Goal: Transaction & Acquisition: Purchase product/service

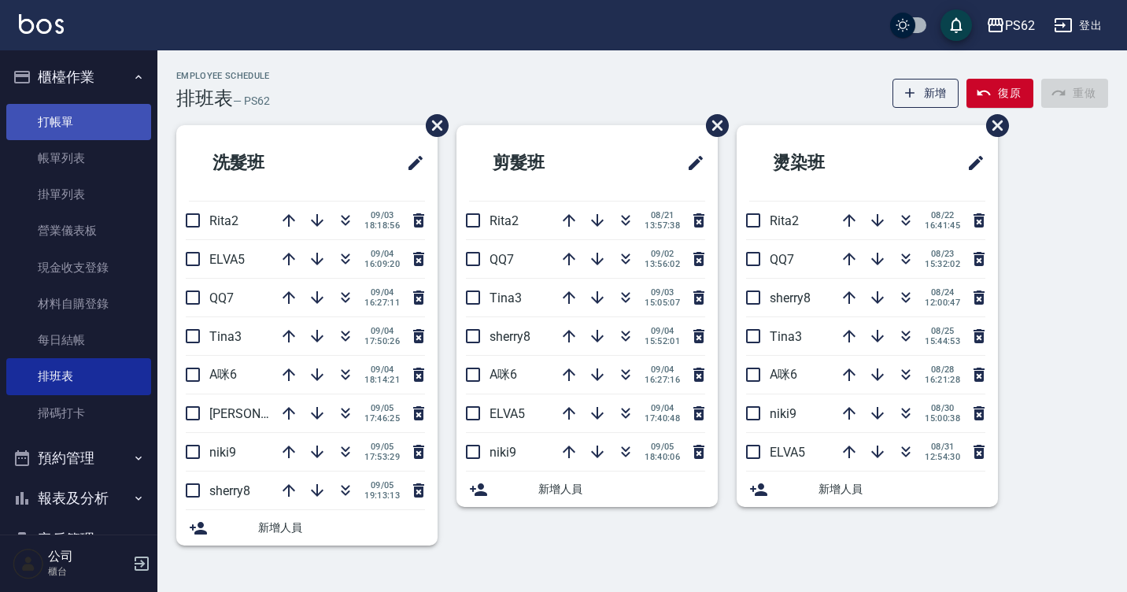
click at [90, 129] on link "打帳單" at bounding box center [78, 122] width 145 height 36
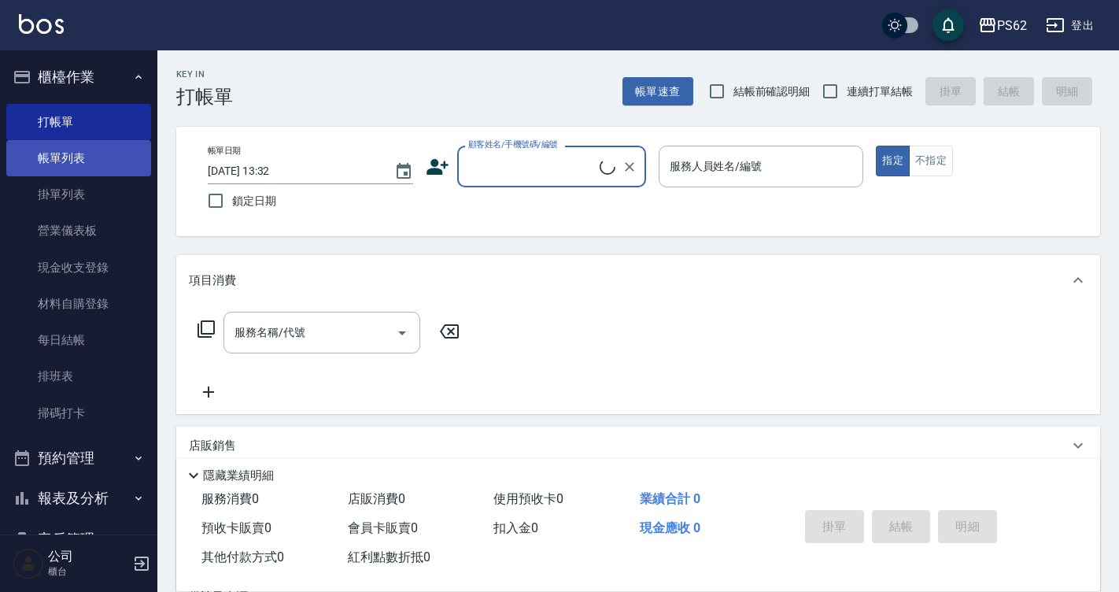
click at [98, 155] on link "帳單列表" at bounding box center [78, 158] width 145 height 36
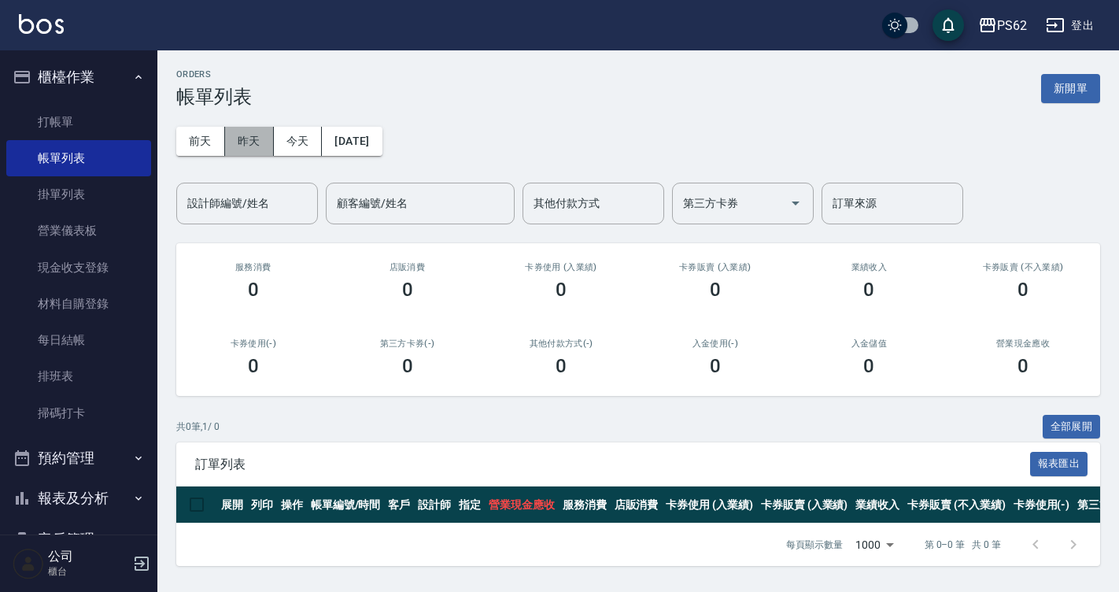
click at [252, 142] on button "昨天" at bounding box center [249, 141] width 49 height 29
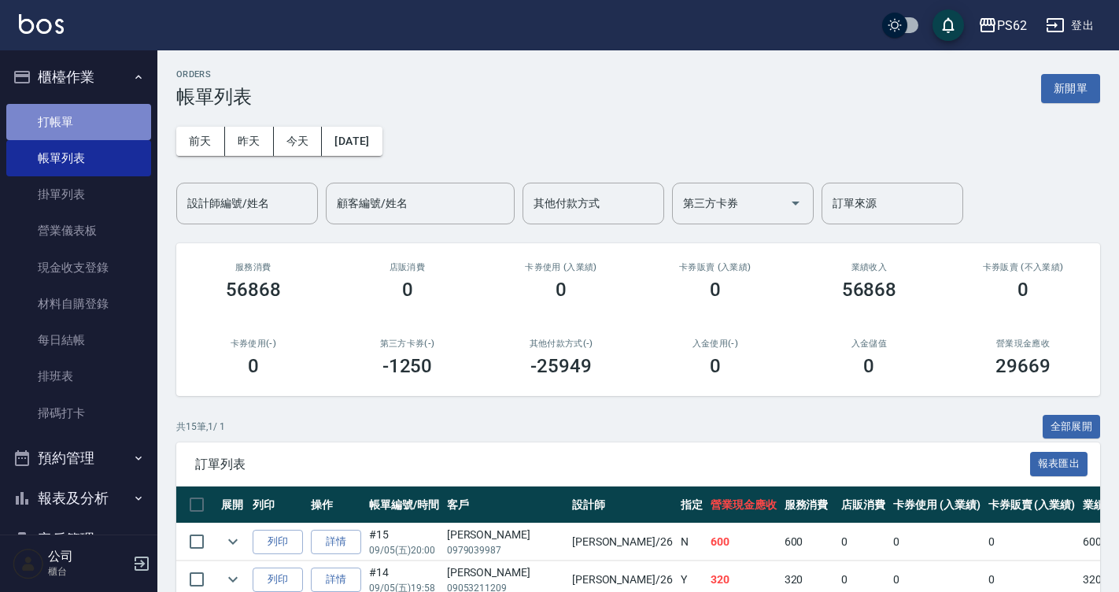
click at [124, 122] on link "打帳單" at bounding box center [78, 122] width 145 height 36
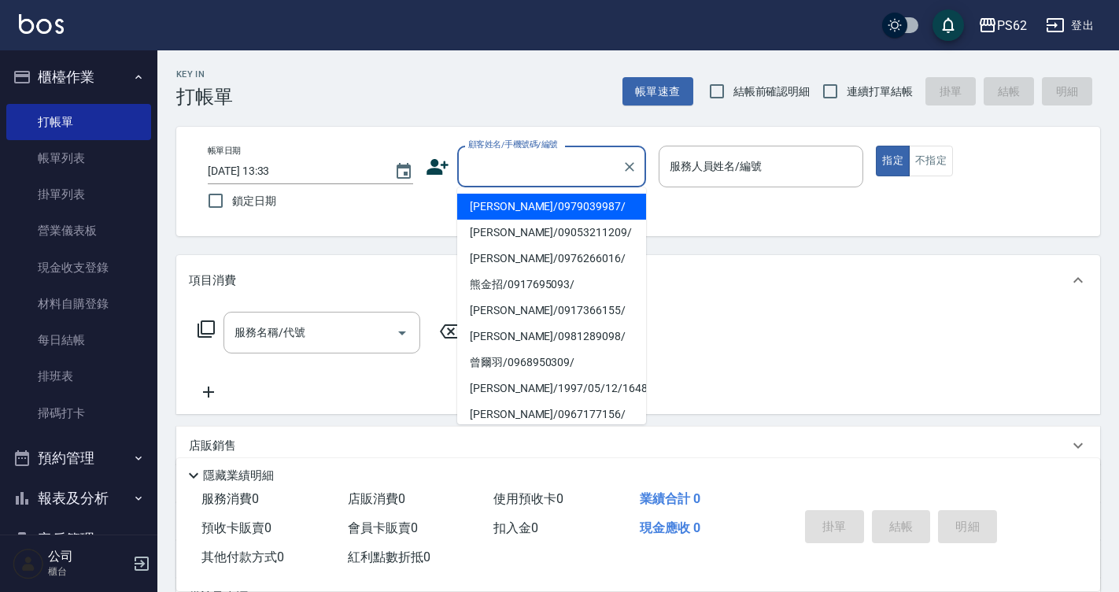
click at [502, 175] on input "顧客姓名/手機號碼/編號" at bounding box center [539, 167] width 151 height 28
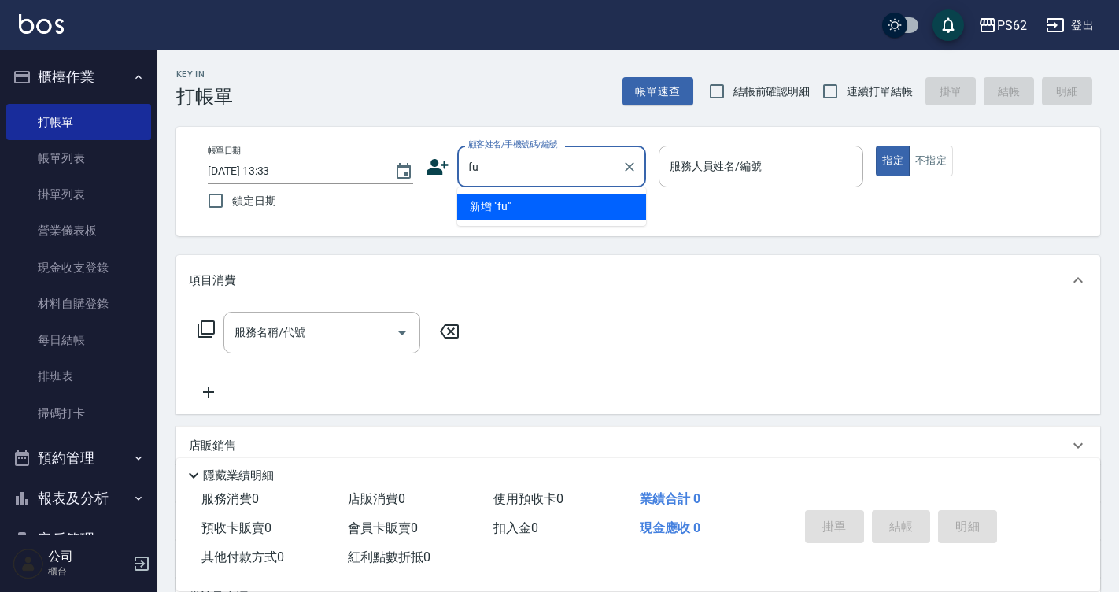
type input "f"
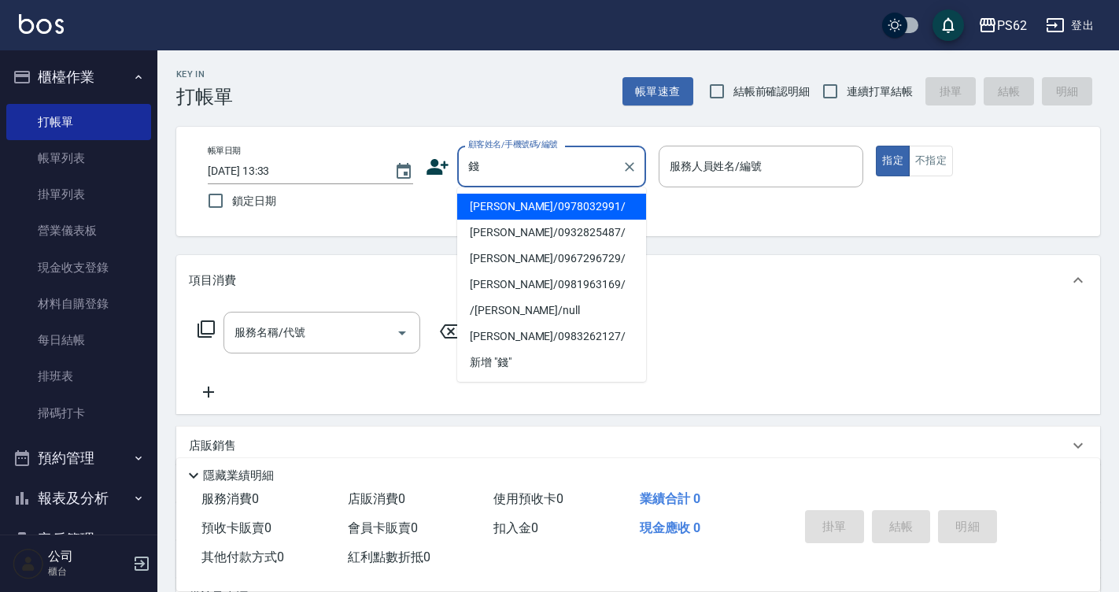
click at [495, 201] on li "[PERSON_NAME]/0978032991/" at bounding box center [551, 207] width 189 height 26
type input "[PERSON_NAME]/0978032991/"
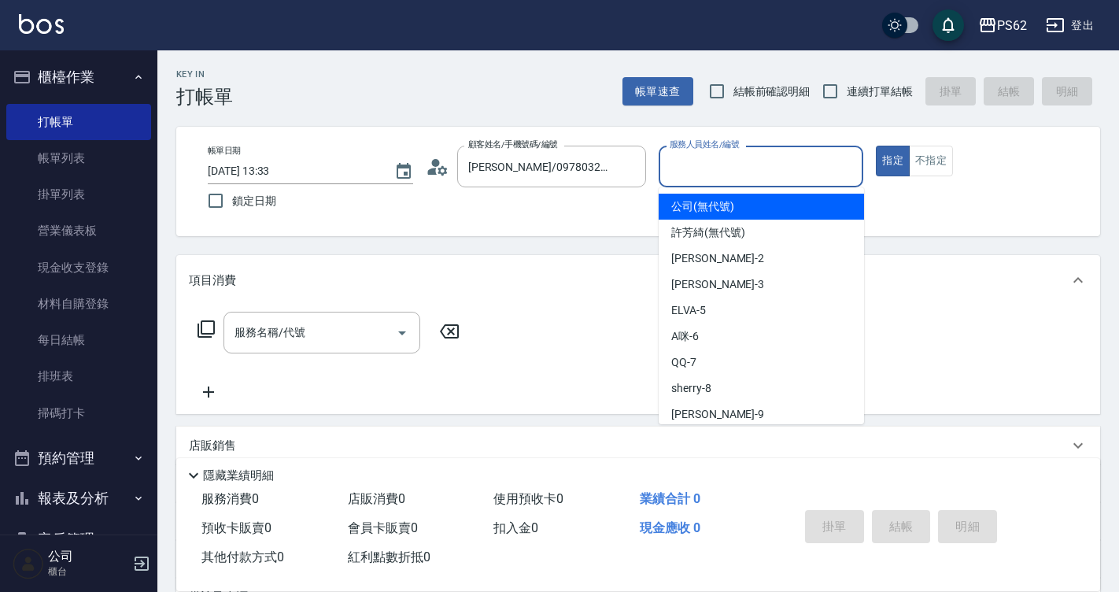
click at [695, 171] on input "服務人員姓名/編號" at bounding box center [761, 167] width 191 height 28
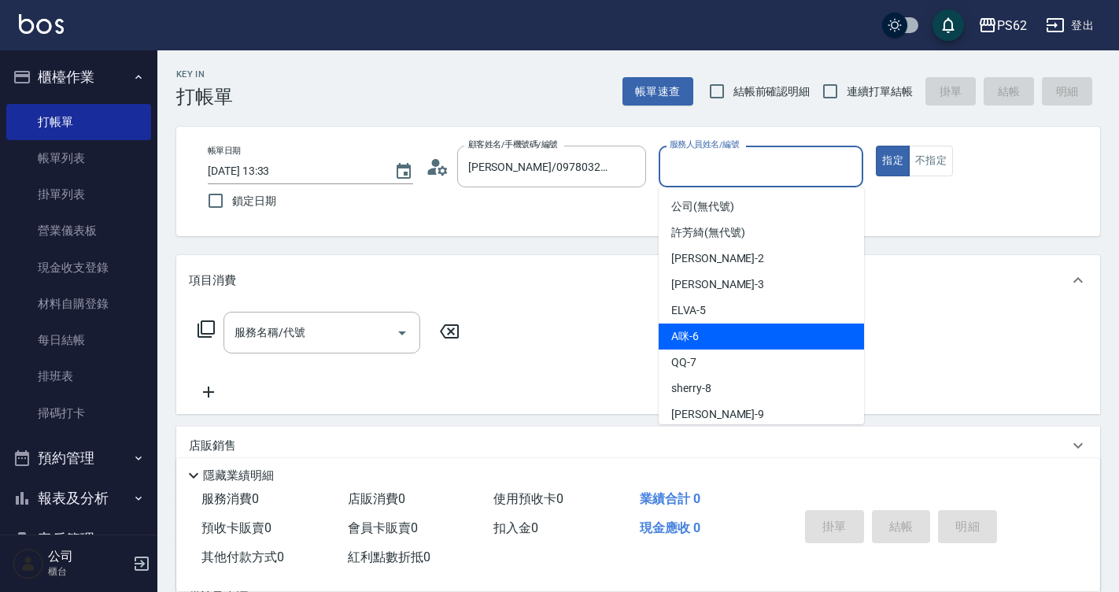
click at [714, 338] on div "A咪 -6" at bounding box center [761, 336] width 205 height 26
type input "A咪-6"
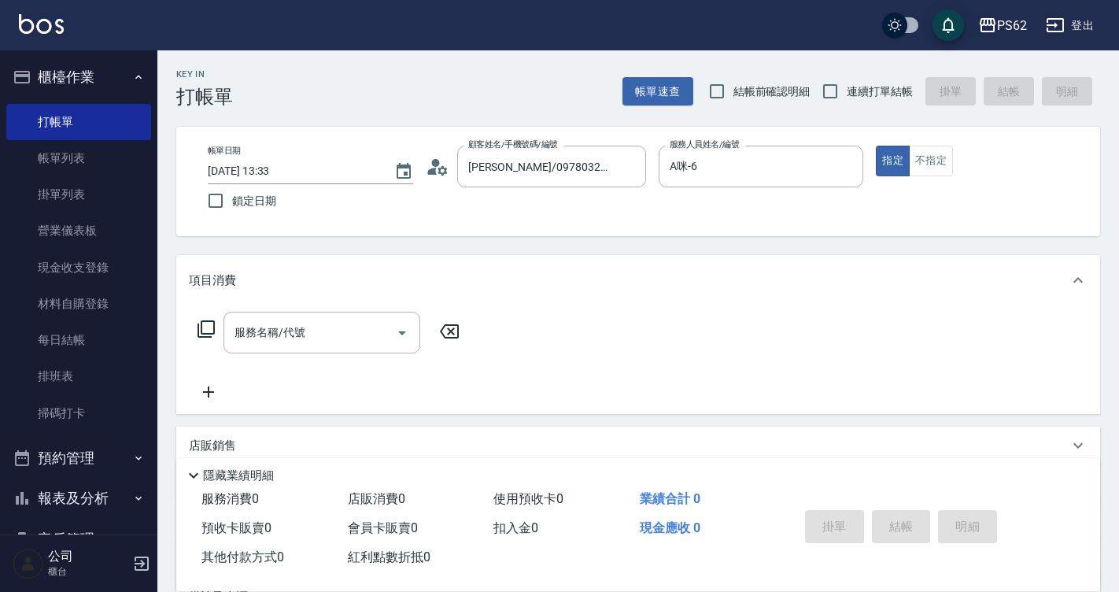
click at [207, 323] on icon at bounding box center [206, 328] width 19 height 19
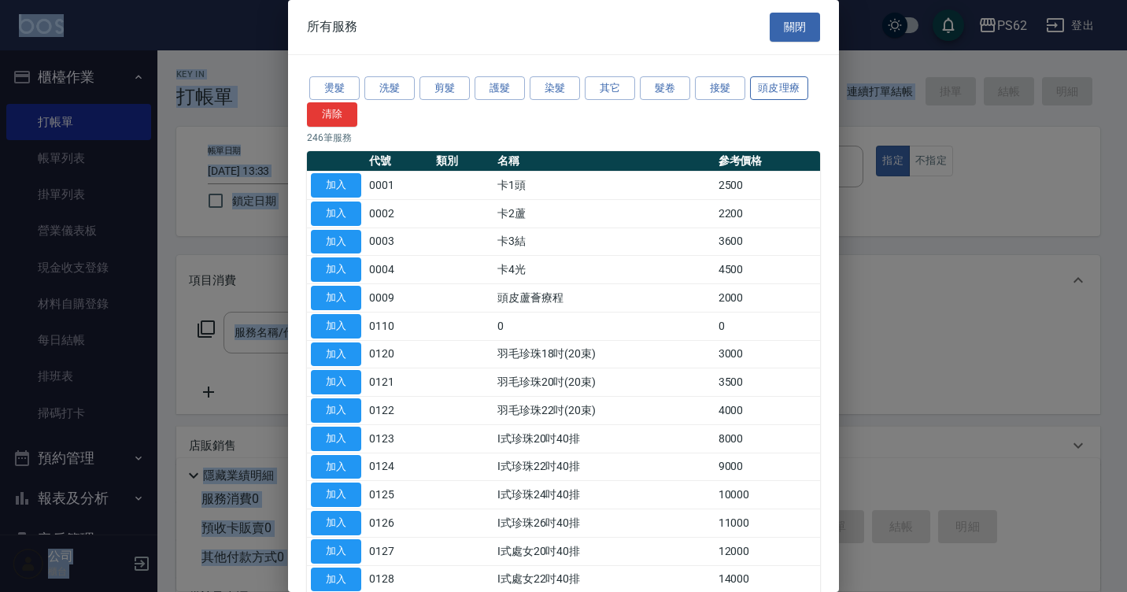
click at [770, 84] on button "頭皮理療" at bounding box center [779, 88] width 58 height 24
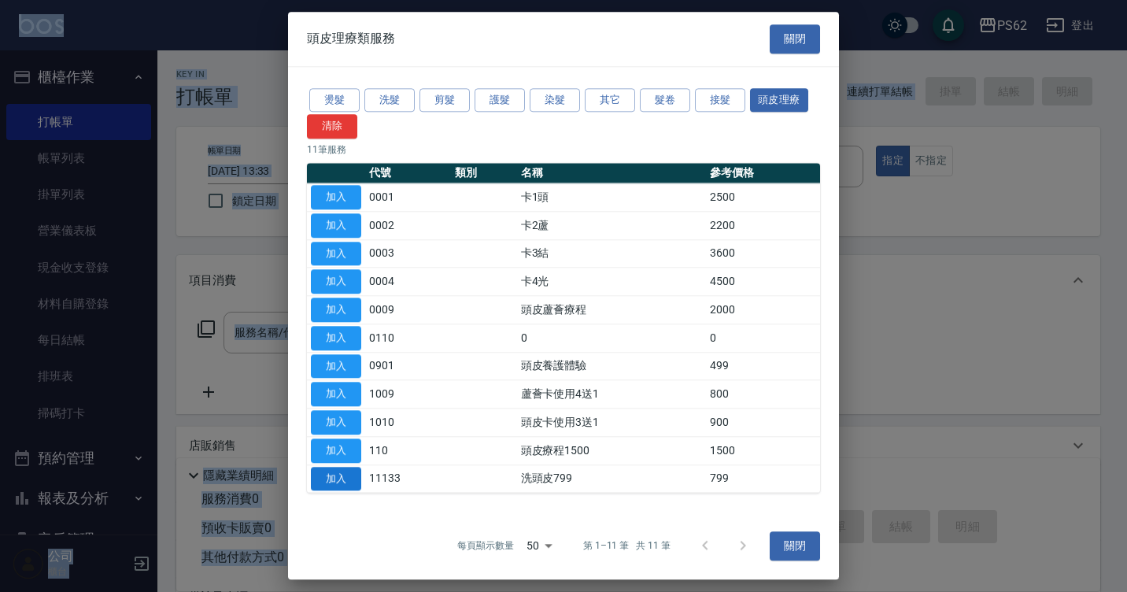
click at [346, 478] on button "加入" at bounding box center [336, 479] width 50 height 24
type input "洗頭皮799(11133)"
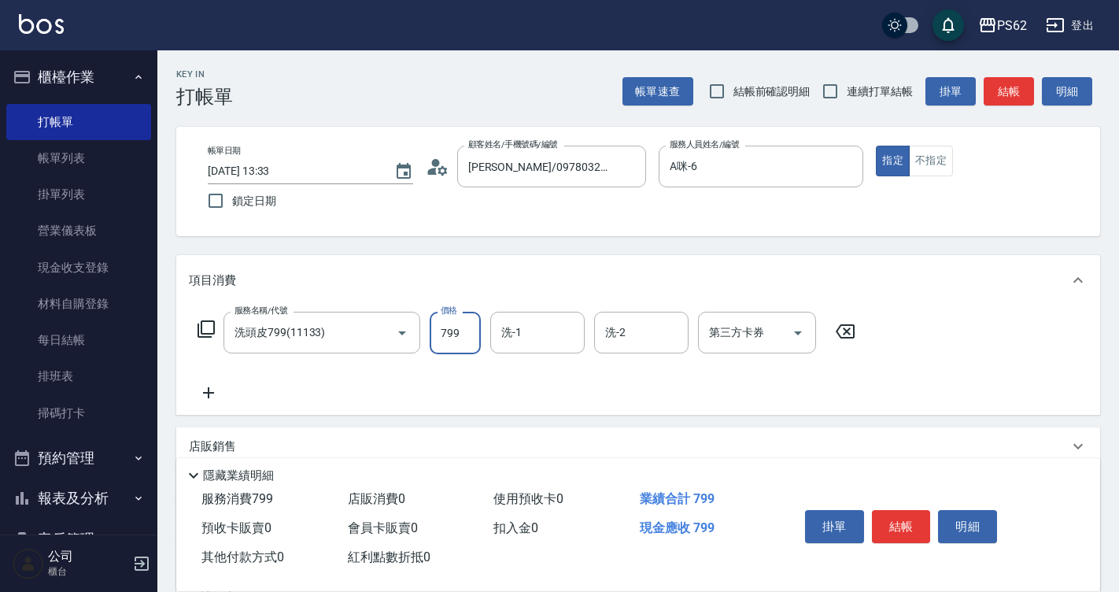
click at [467, 330] on input "799" at bounding box center [455, 333] width 51 height 42
type input "1350"
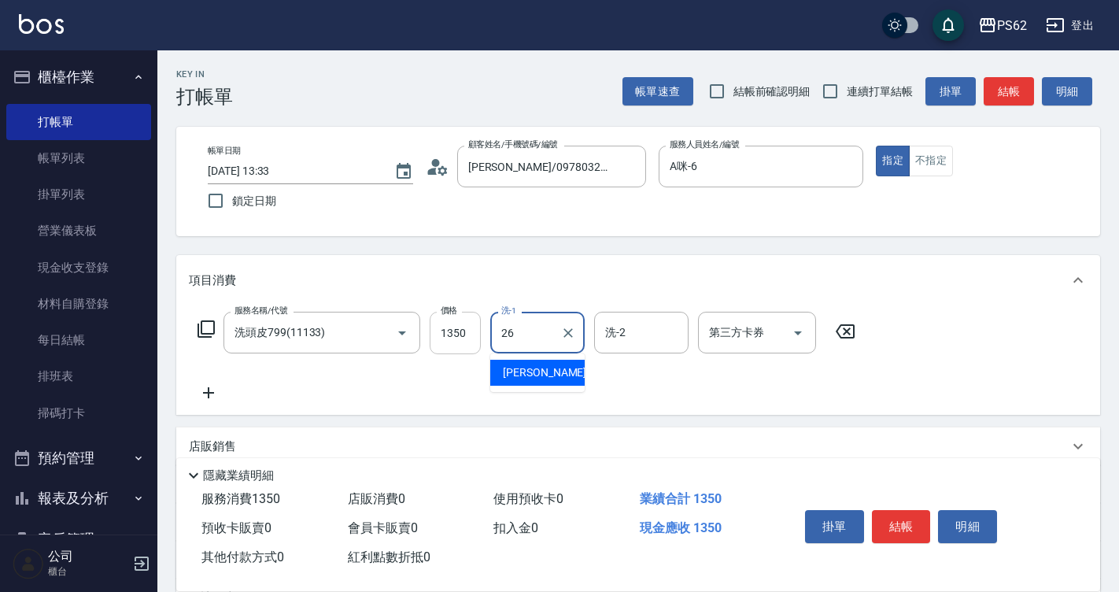
type input "[PERSON_NAME]-26"
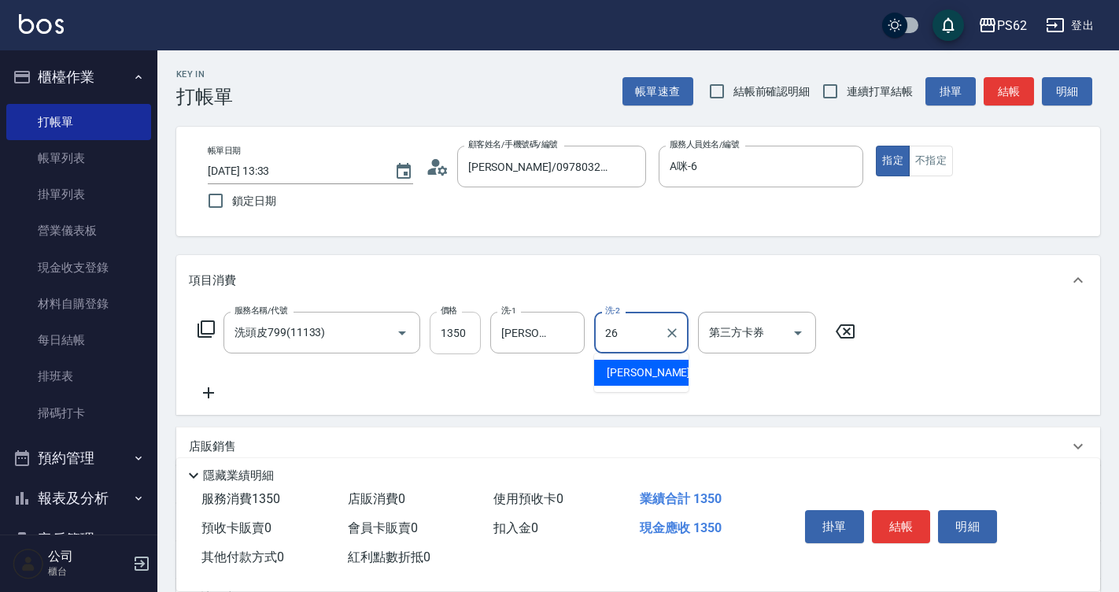
type input "[PERSON_NAME]-26"
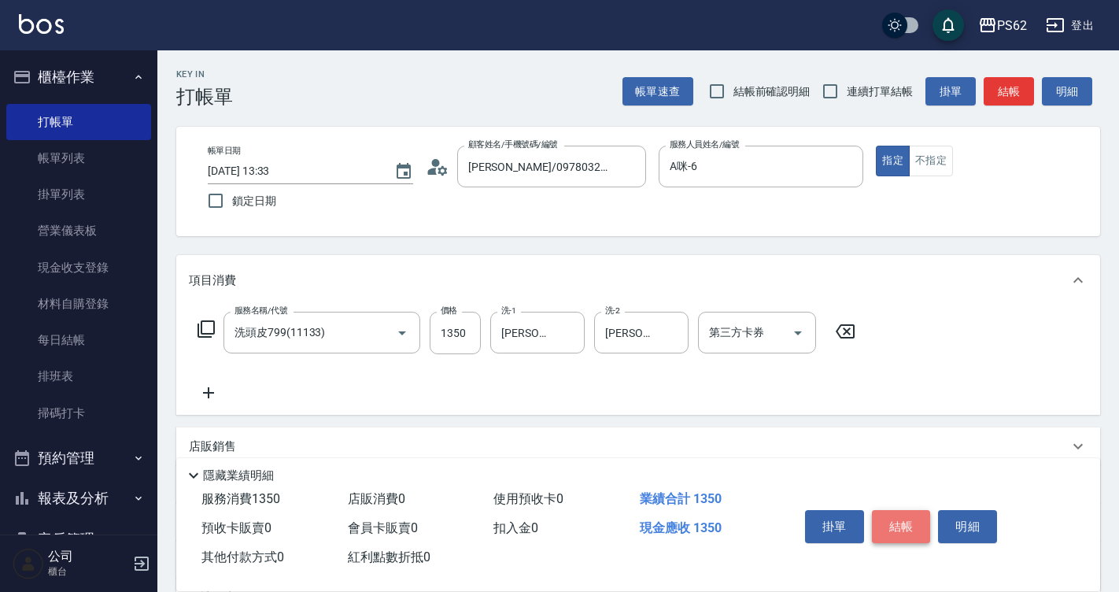
click at [914, 511] on button "結帳" at bounding box center [901, 526] width 59 height 33
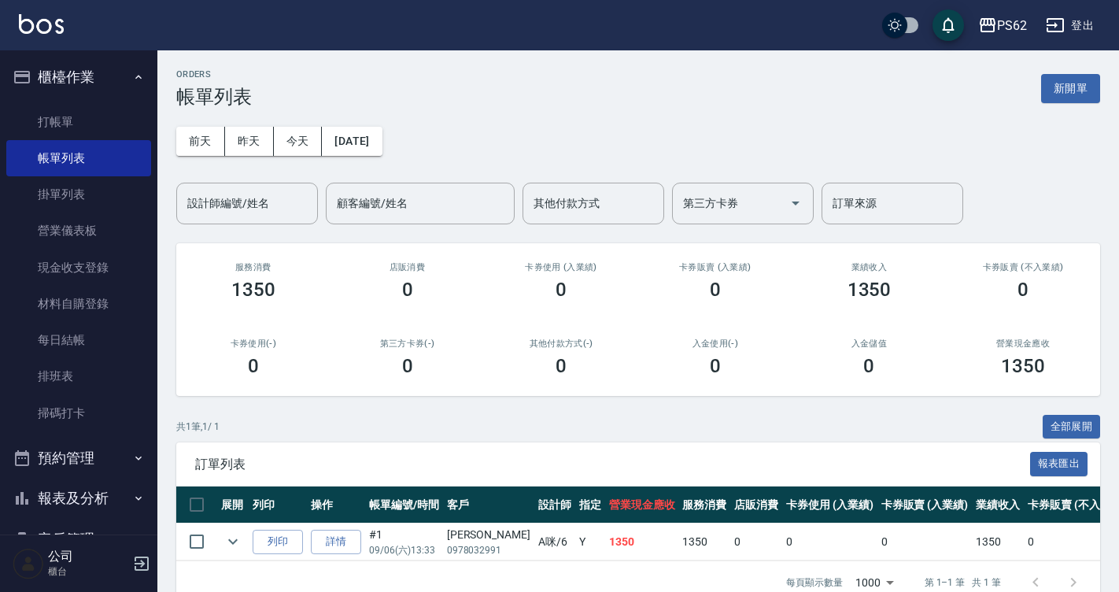
click at [913, 511] on th "卡券販賣 (入業績)" at bounding box center [924, 504] width 95 height 37
click at [492, 512] on th "客戶" at bounding box center [488, 504] width 91 height 37
click at [490, 509] on th "客戶" at bounding box center [488, 504] width 91 height 37
click at [115, 109] on link "打帳單" at bounding box center [78, 122] width 145 height 36
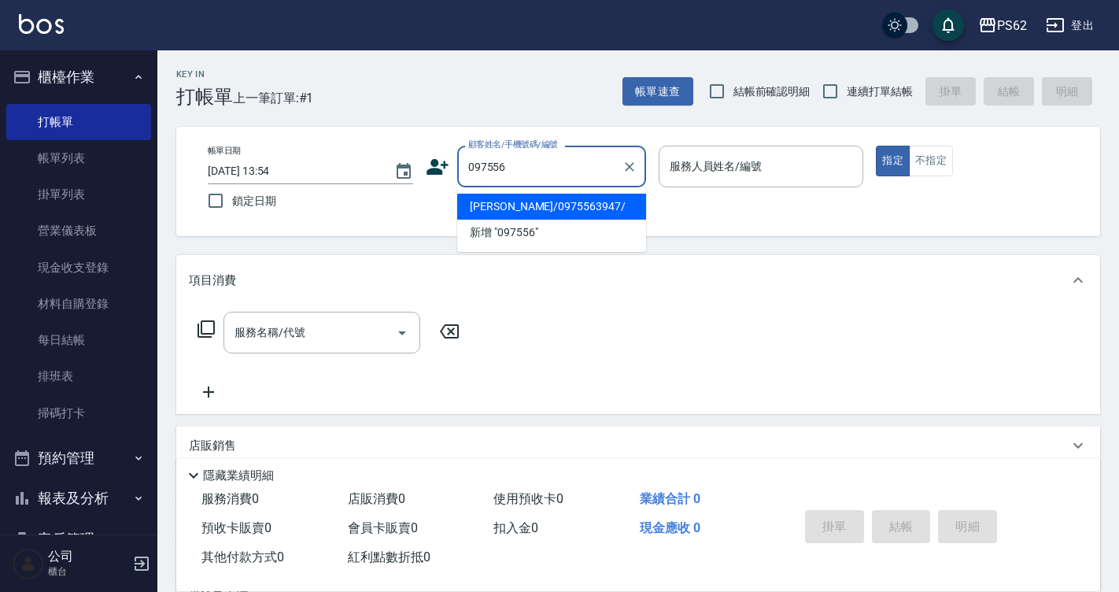
click at [529, 216] on li "[PERSON_NAME]/0975563947/" at bounding box center [551, 207] width 189 height 26
type input "[PERSON_NAME]/0975563947/"
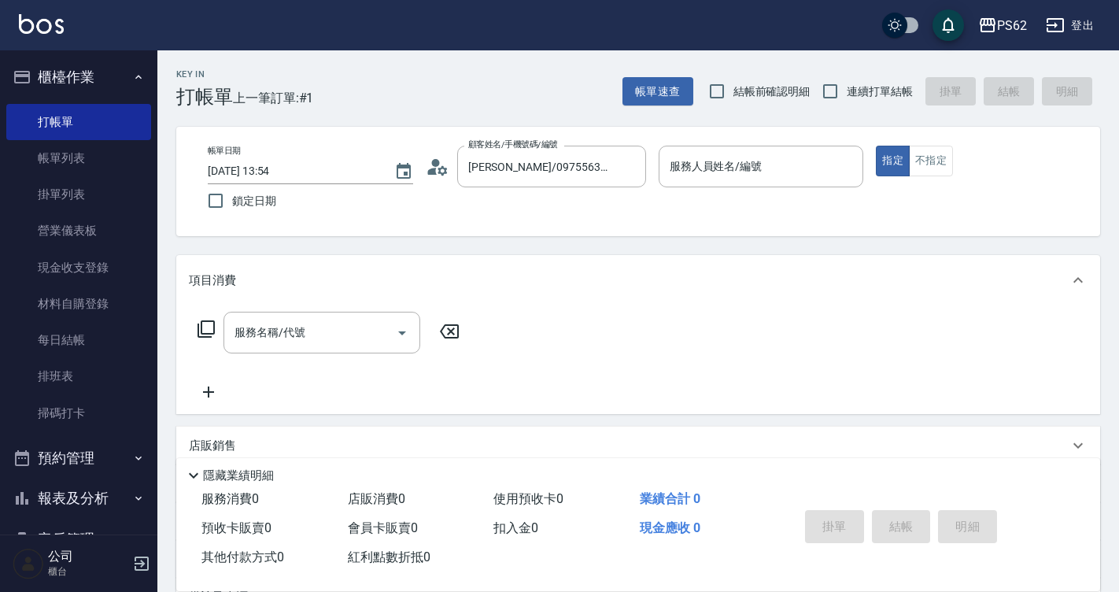
click at [438, 172] on icon at bounding box center [441, 169] width 9 height 9
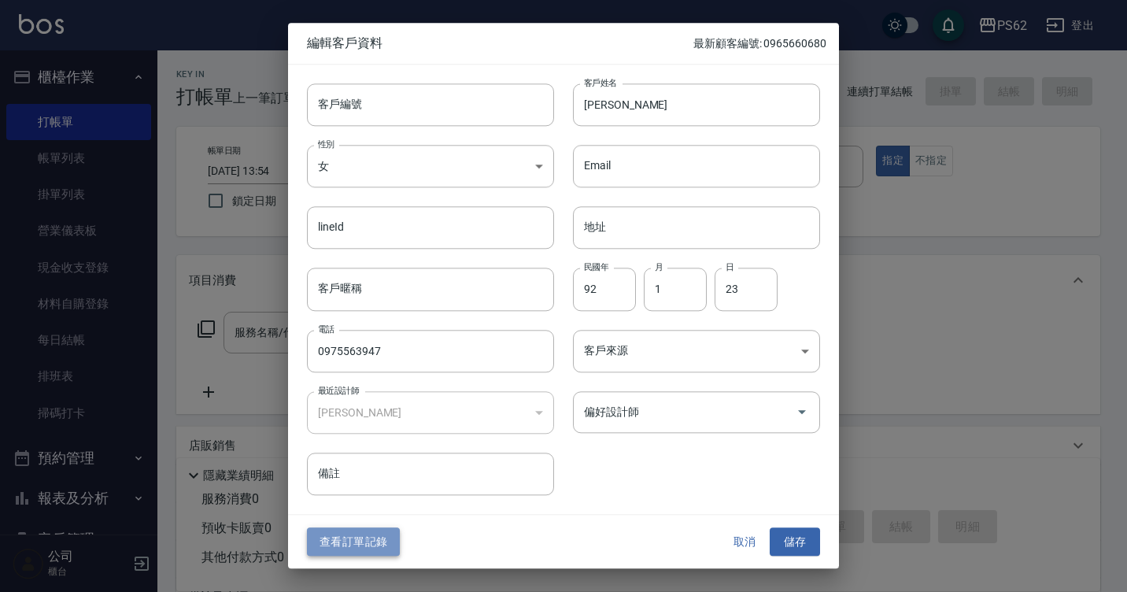
click at [374, 534] on button "查看訂單記錄" at bounding box center [353, 541] width 93 height 29
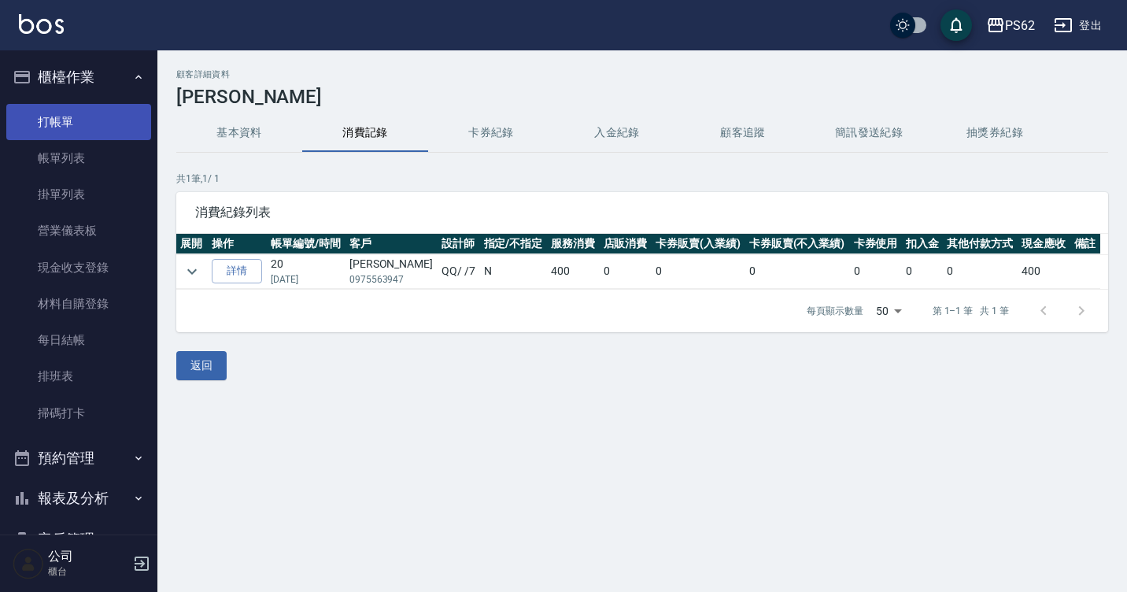
click at [87, 116] on link "打帳單" at bounding box center [78, 122] width 145 height 36
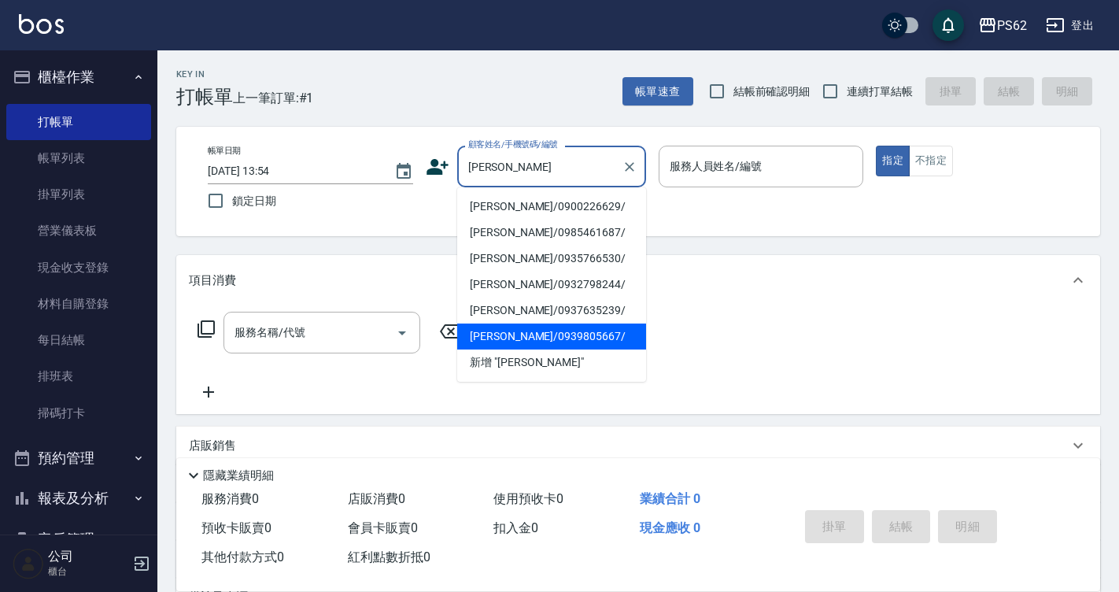
type input "[PERSON_NAME]"
